Goal: Task Accomplishment & Management: Manage account settings

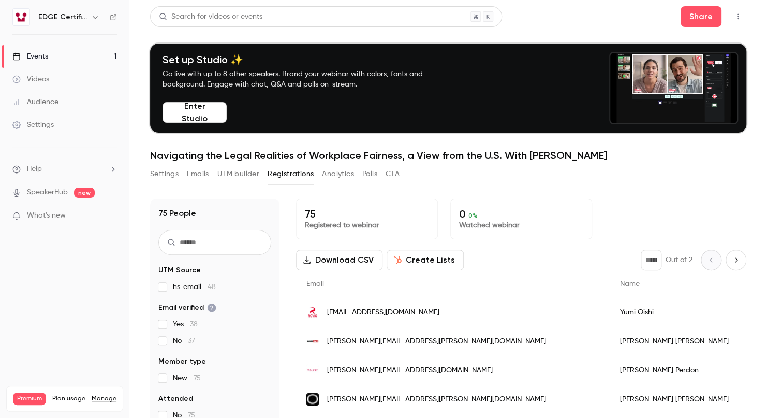
scroll to position [104, 0]
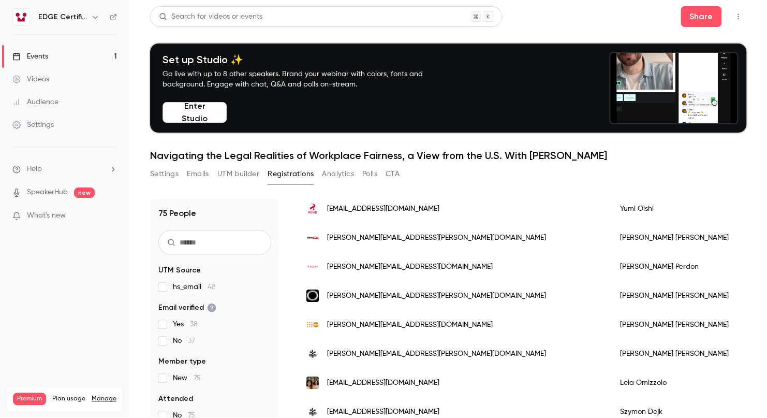
click at [39, 288] on nav "EDGE Certification Events 1 Videos Audience Settings Help SpeakerHub new What's…" at bounding box center [64, 209] width 129 height 418
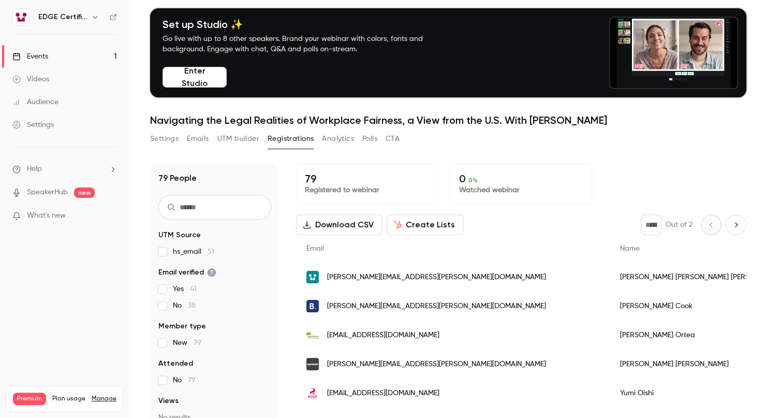
scroll to position [52, 0]
